Goal: Information Seeking & Learning: Learn about a topic

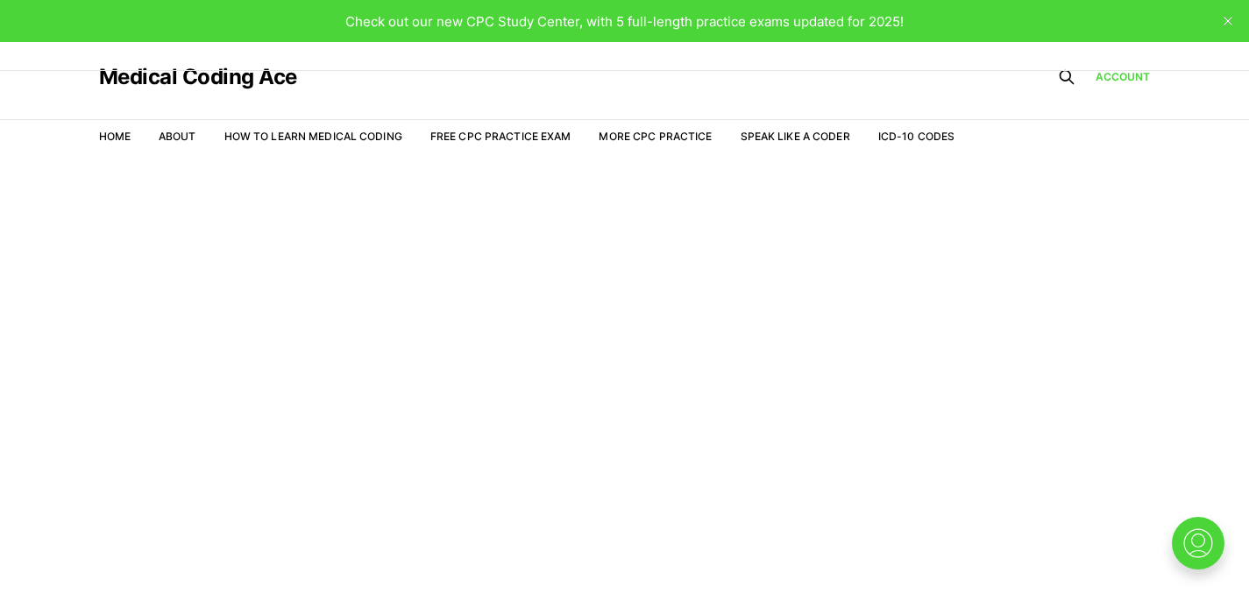
click at [752, 55] on div "Medical Coding Ace" at bounding box center [527, 77] width 856 height 70
click at [1124, 76] on link "Account" at bounding box center [1122, 77] width 55 height 16
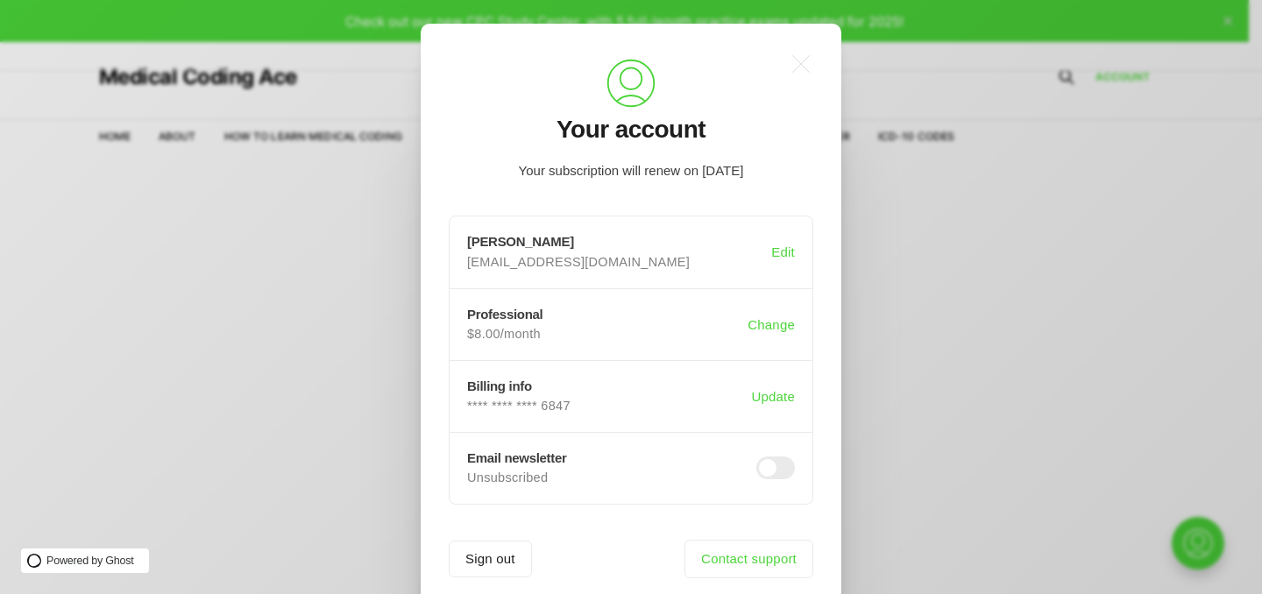
click at [1007, 237] on div ".a{fill:none;stroke:currentColor;stroke-linecap:round;stroke-linejoin:round;str…" at bounding box center [644, 297] width 1288 height 594
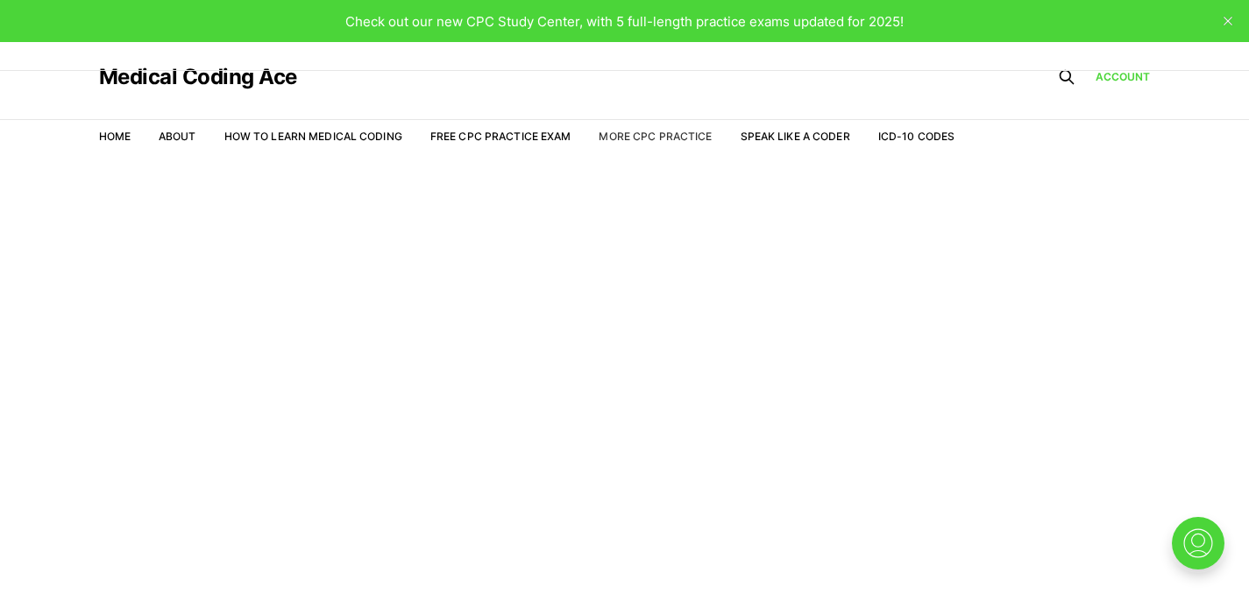
click at [634, 140] on link "More CPC Practice" at bounding box center [654, 136] width 113 height 13
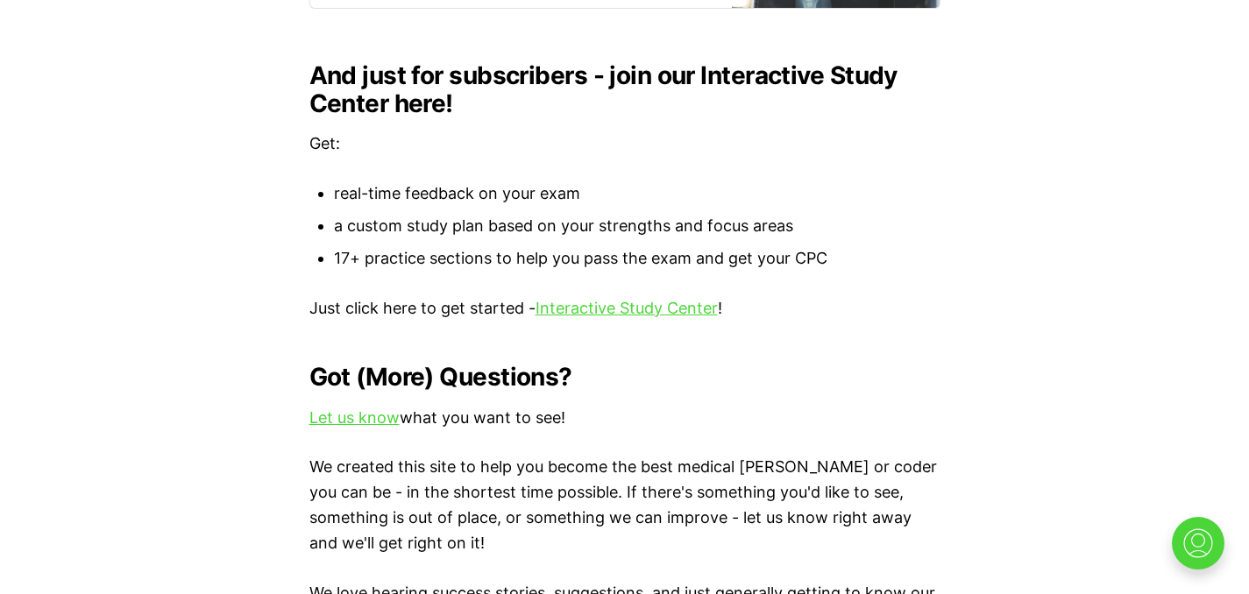
scroll to position [1915, 0]
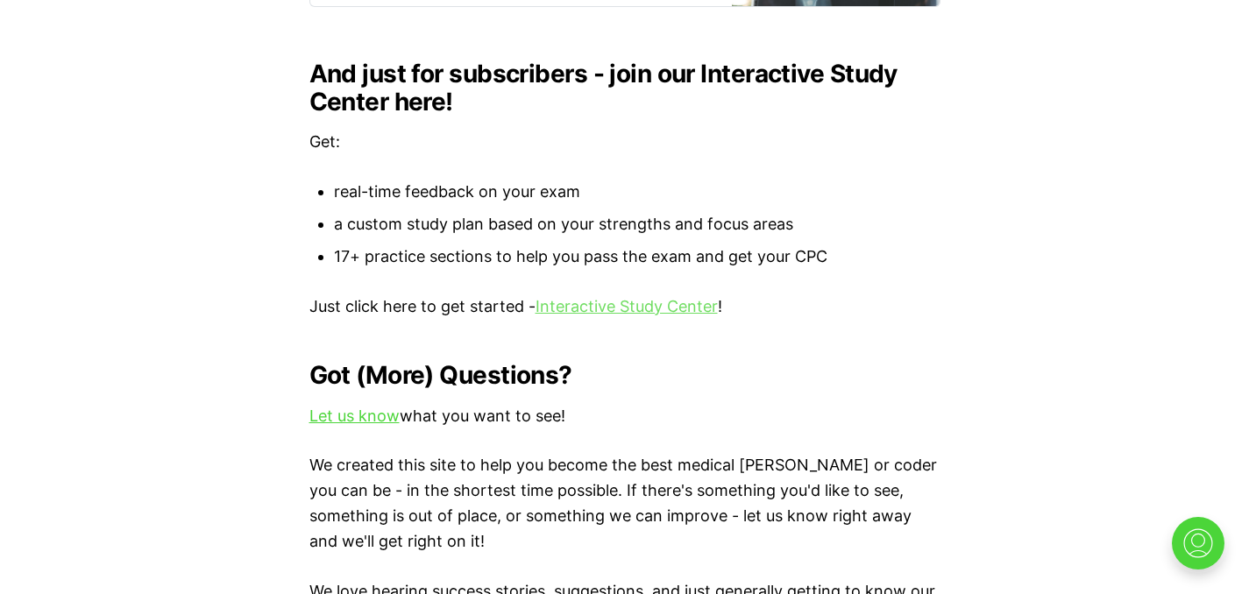
click at [628, 308] on link "Interactive Study Center" at bounding box center [626, 306] width 182 height 18
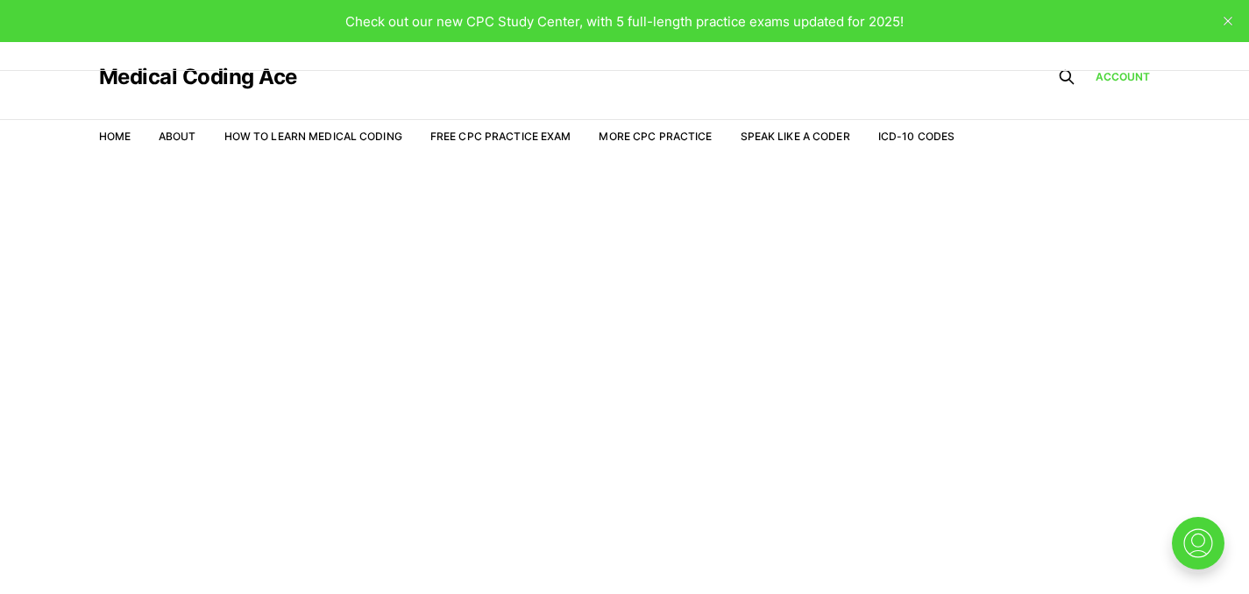
scroll to position [42, 0]
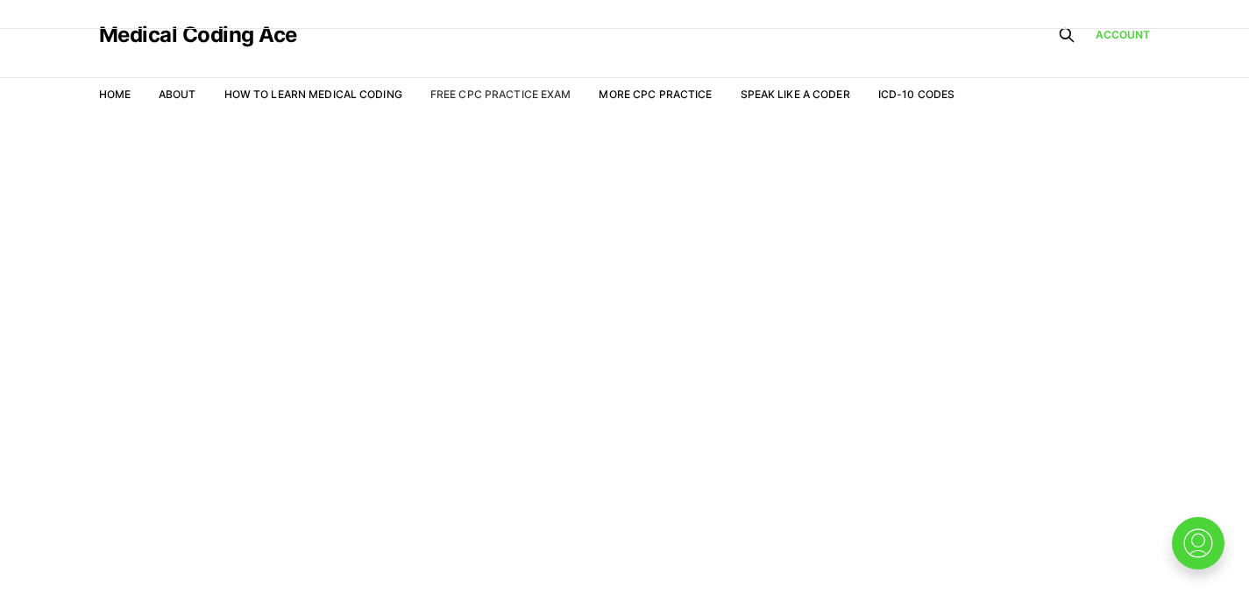
click at [527, 96] on link "Free CPC Practice Exam" at bounding box center [500, 94] width 141 height 13
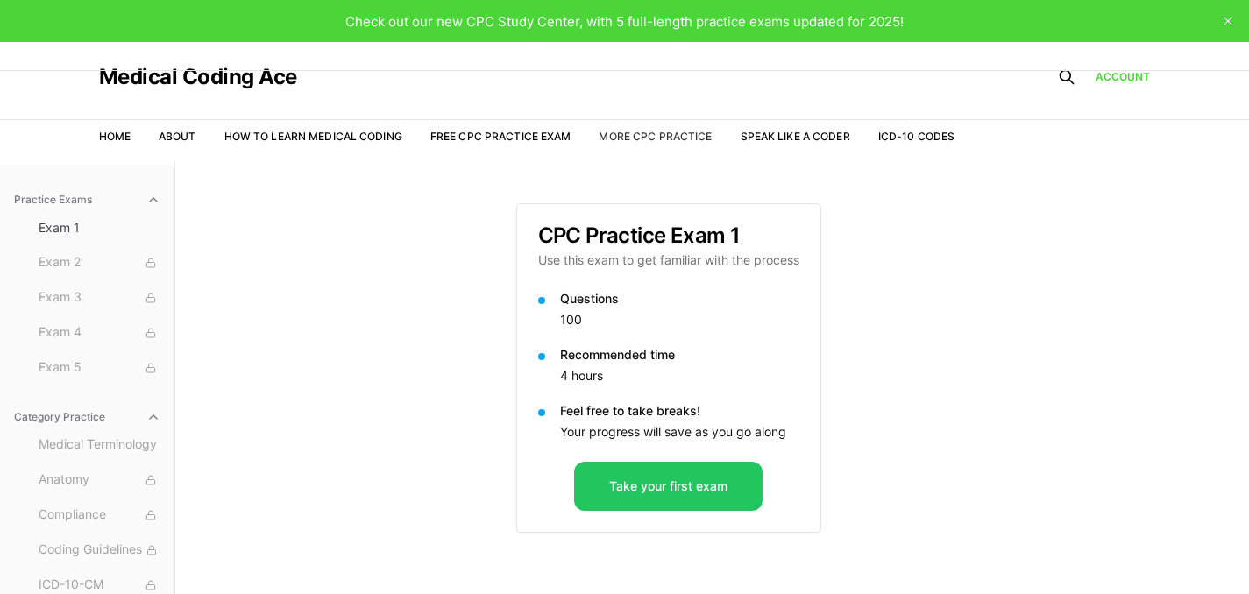
click at [627, 131] on link "More CPC Practice" at bounding box center [654, 136] width 113 height 13
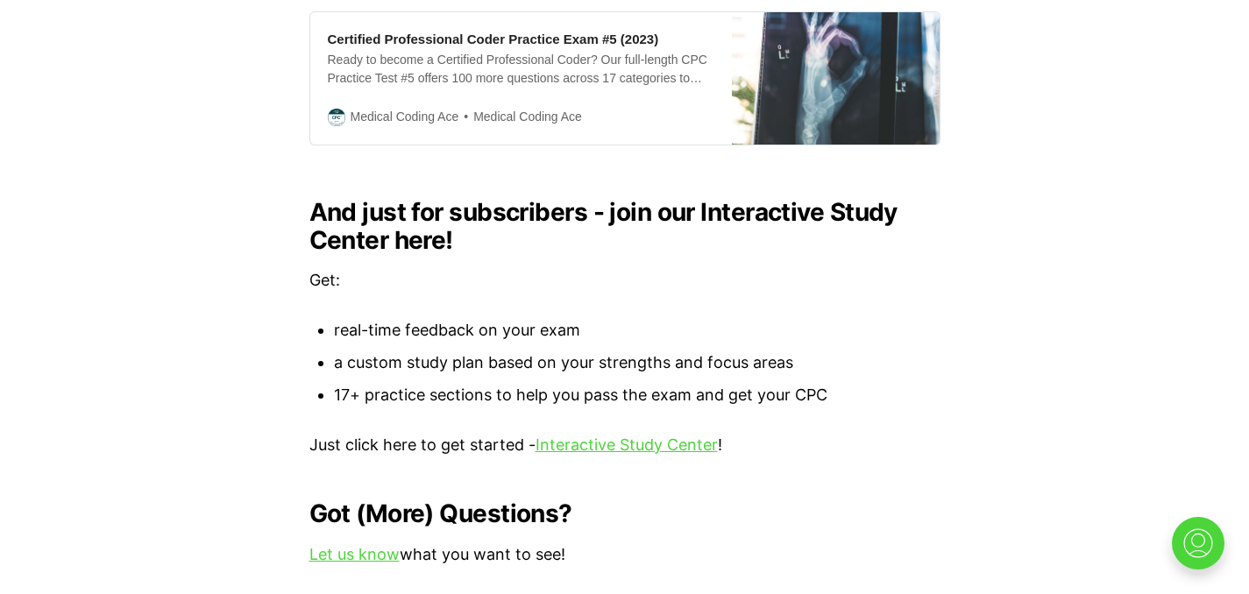
scroll to position [1778, 0]
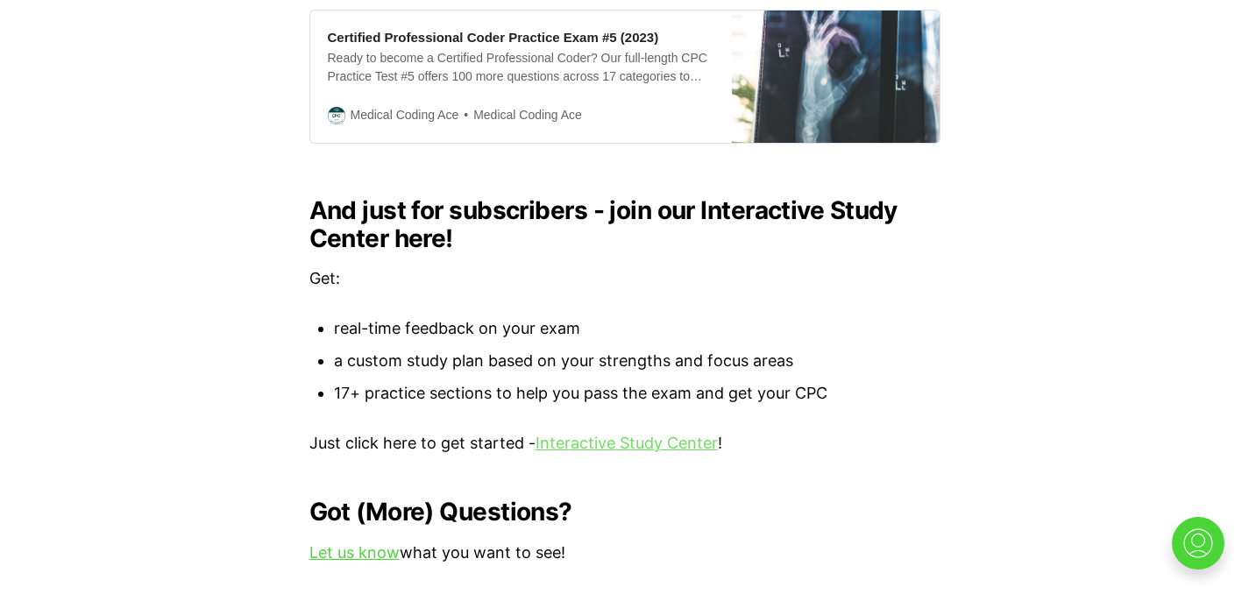
click at [635, 440] on link "Interactive Study Center" at bounding box center [626, 443] width 182 height 18
